Goal: Task Accomplishment & Management: Manage account settings

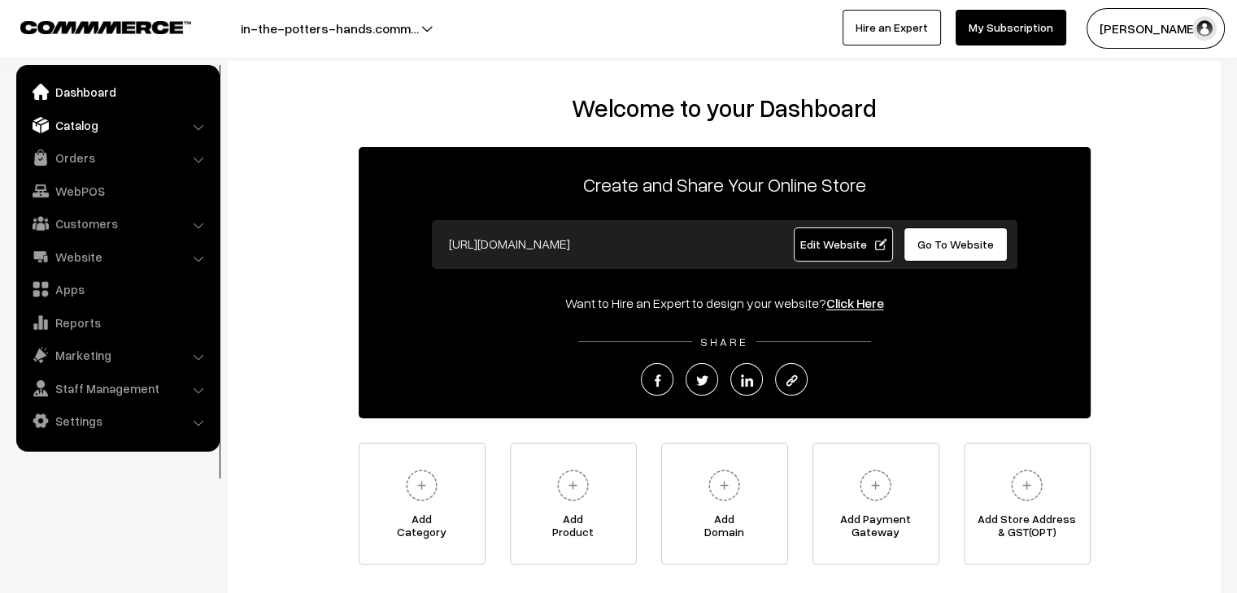
click at [84, 120] on link "Catalog" at bounding box center [116, 125] width 193 height 29
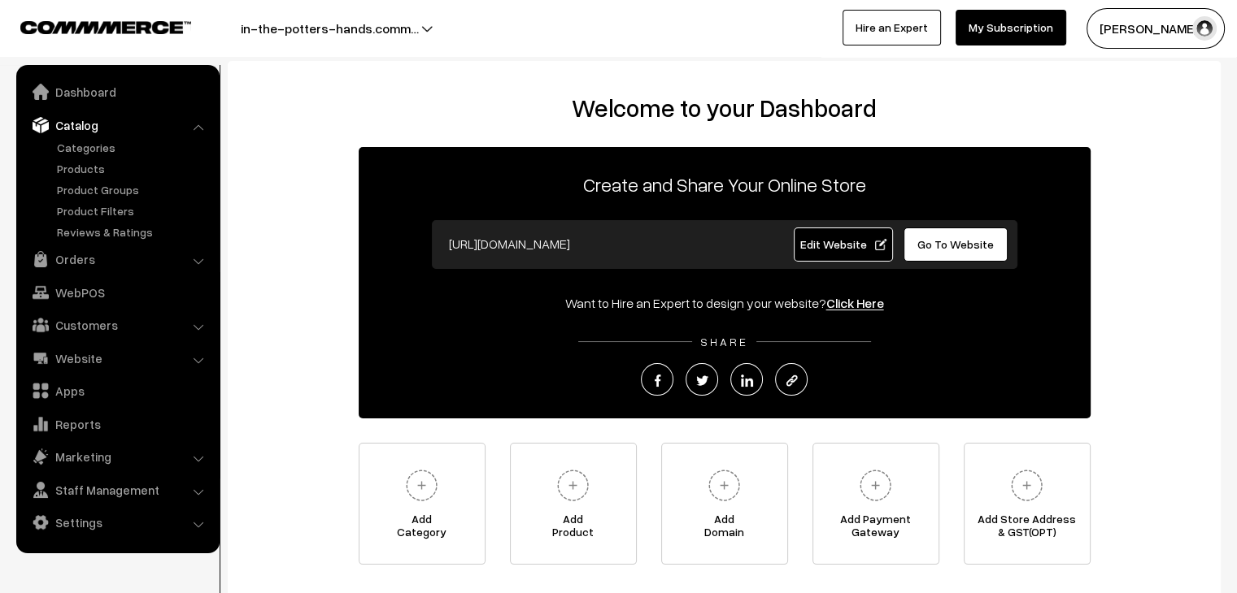
click at [105, 156] on ul "Categories" at bounding box center [117, 190] width 195 height 102
drag, startPoint x: 106, startPoint y: 153, endPoint x: 37, endPoint y: 150, distance: 69.2
click at [106, 152] on link "Categories" at bounding box center [133, 147] width 161 height 17
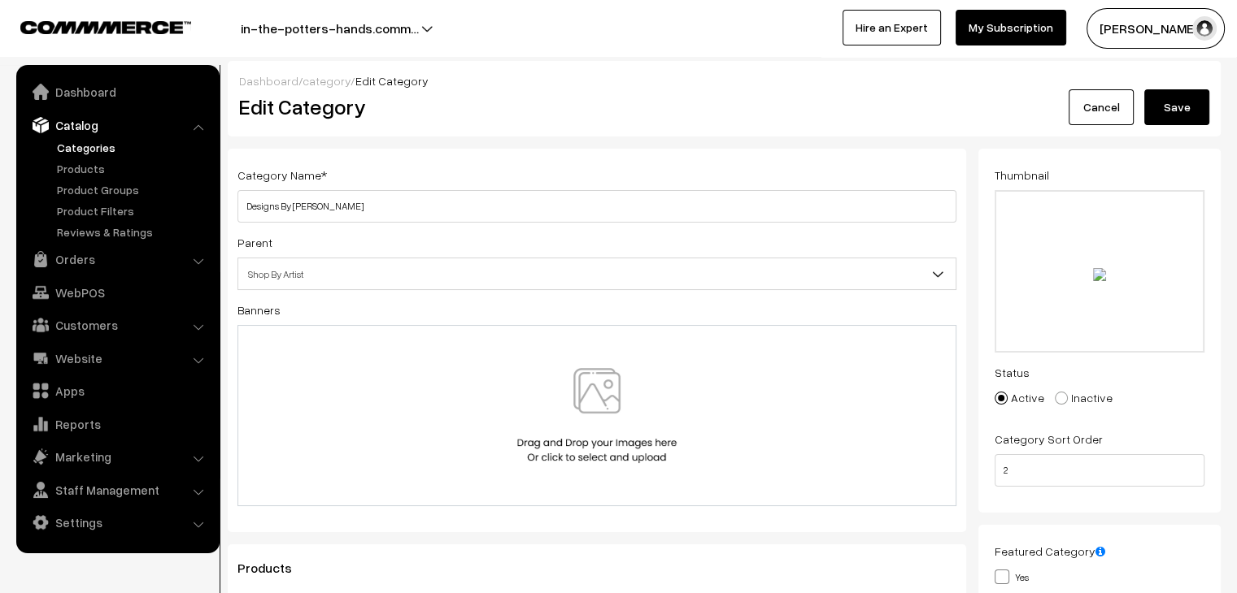
type input "C:\fakepath\2.png"
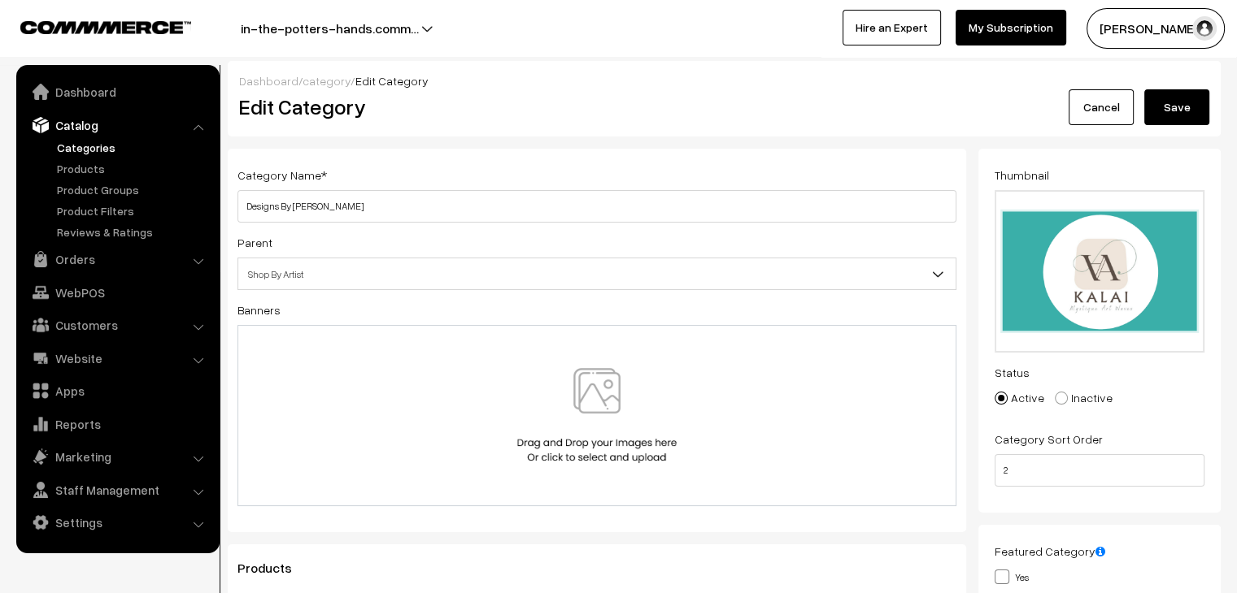
click at [1167, 111] on button "Save" at bounding box center [1176, 107] width 65 height 36
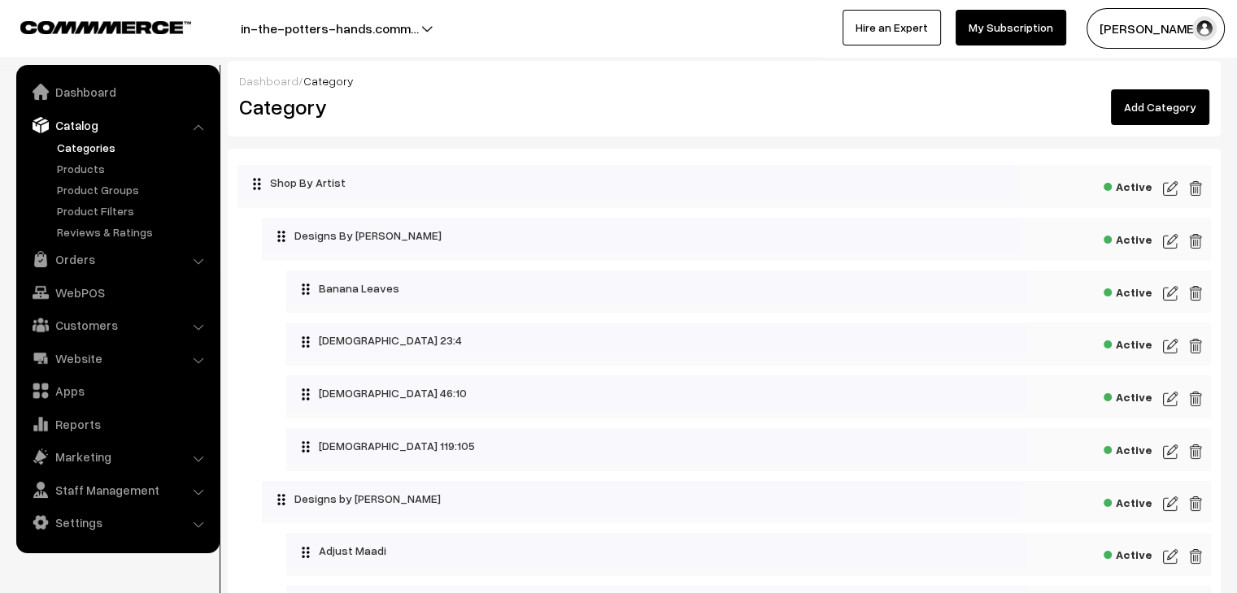
click at [1176, 500] on img at bounding box center [1170, 504] width 15 height 20
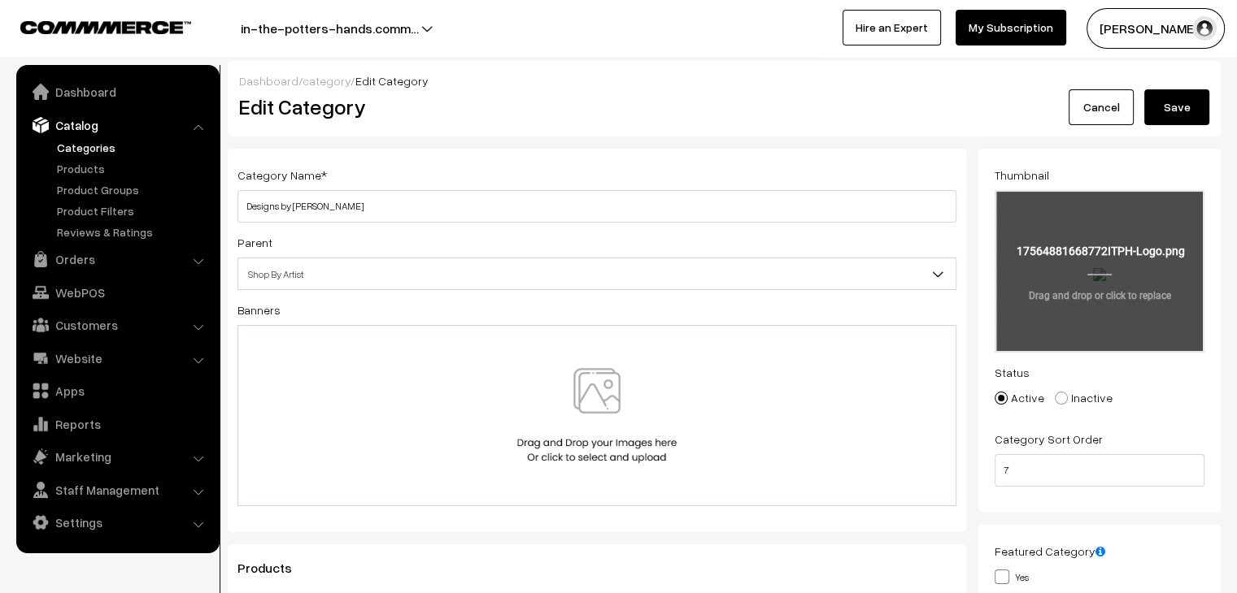
click at [1076, 247] on input "file" at bounding box center [1099, 271] width 206 height 159
type input "C:\fakepath\3.png"
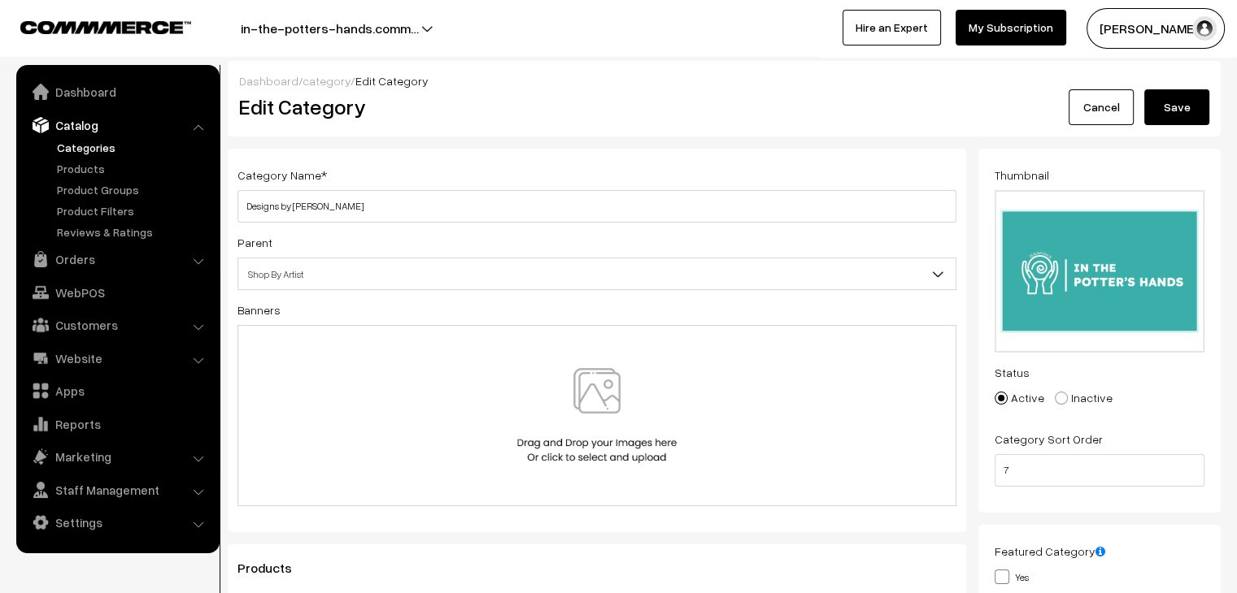
click at [1174, 104] on button "Save" at bounding box center [1176, 107] width 65 height 36
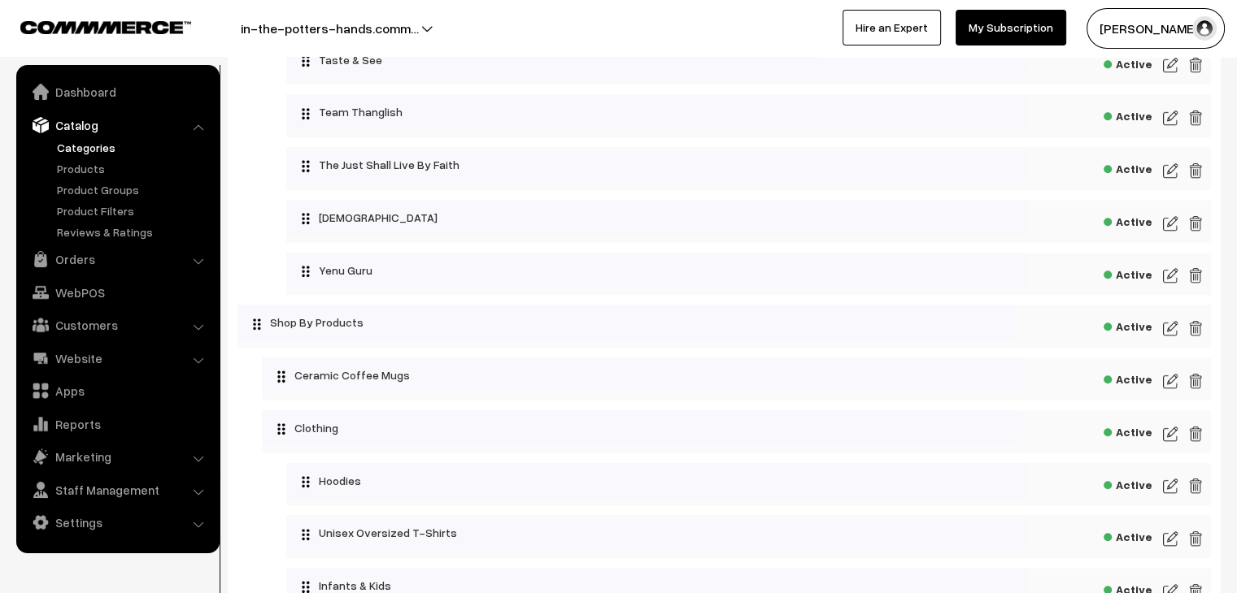
scroll to position [1219, 0]
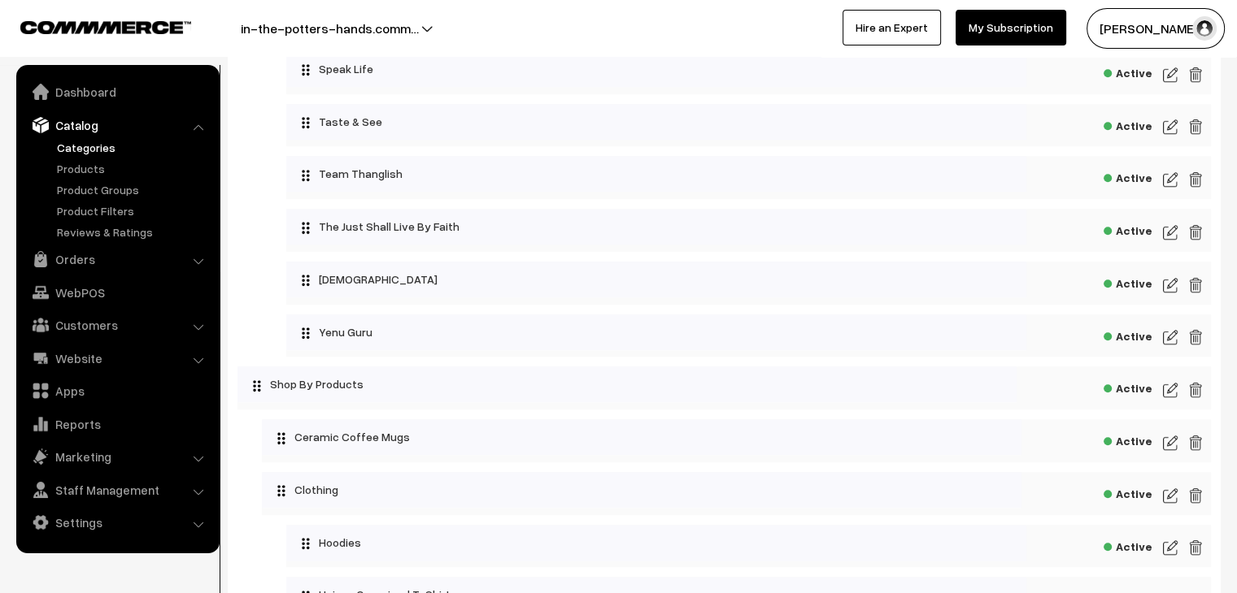
click at [1173, 290] on img at bounding box center [1170, 286] width 15 height 20
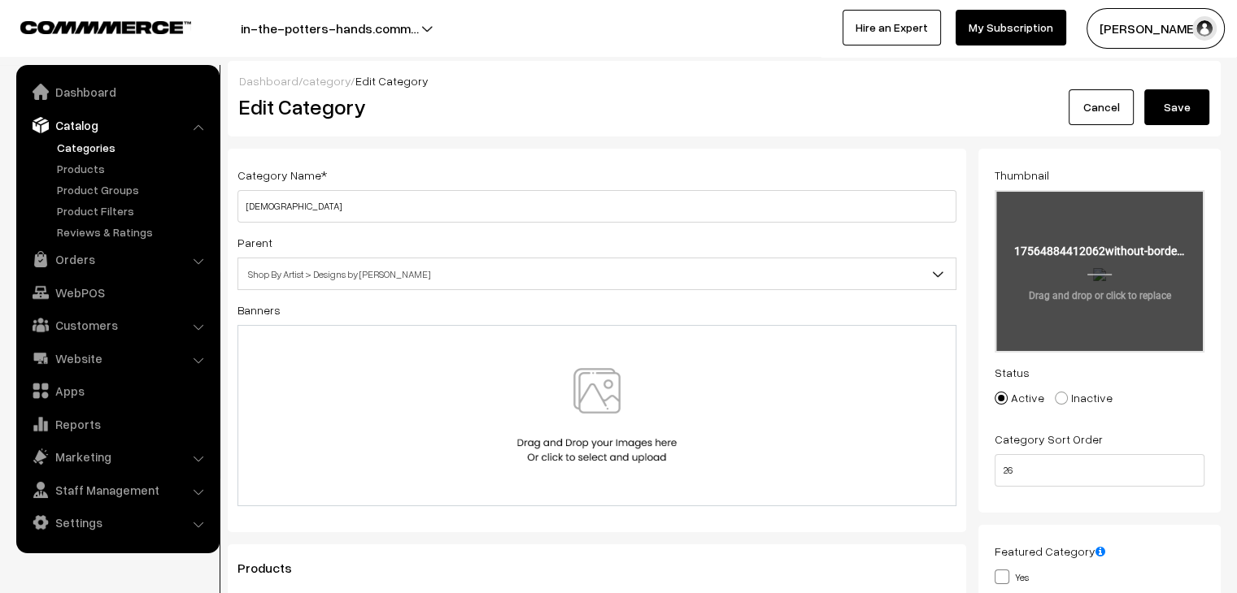
click at [1080, 270] on input "file" at bounding box center [1099, 271] width 206 height 159
type input "C:\fakepath\without border.png"
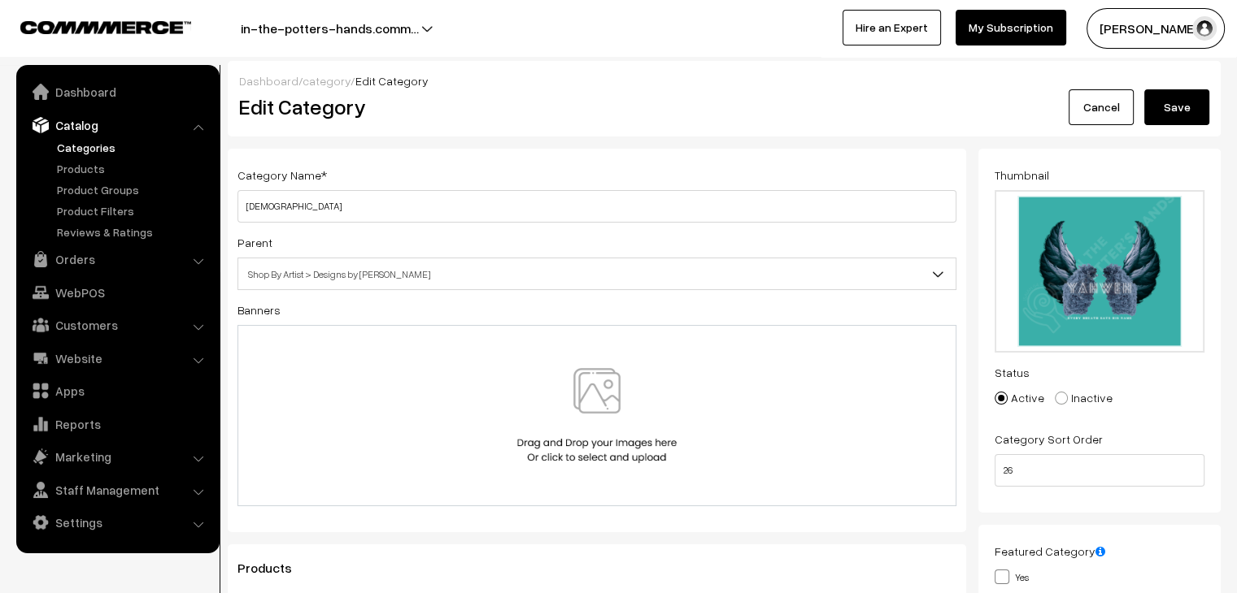
click at [1186, 100] on button "Save" at bounding box center [1176, 107] width 65 height 36
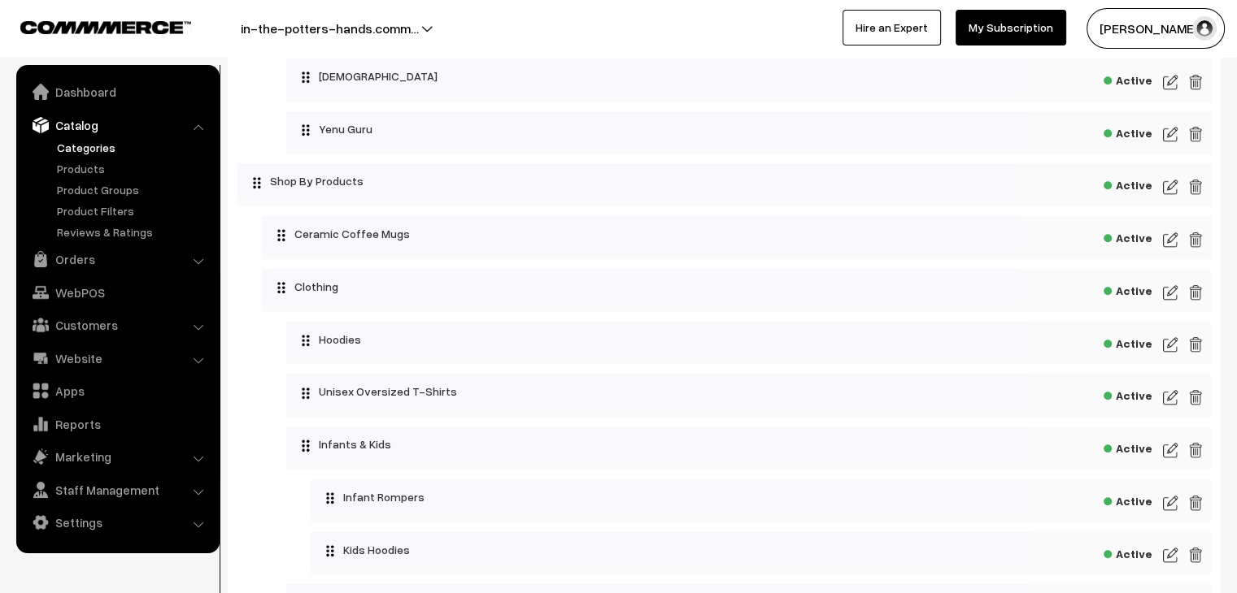
scroll to position [1463, 0]
